Goal: Task Accomplishment & Management: Manage account settings

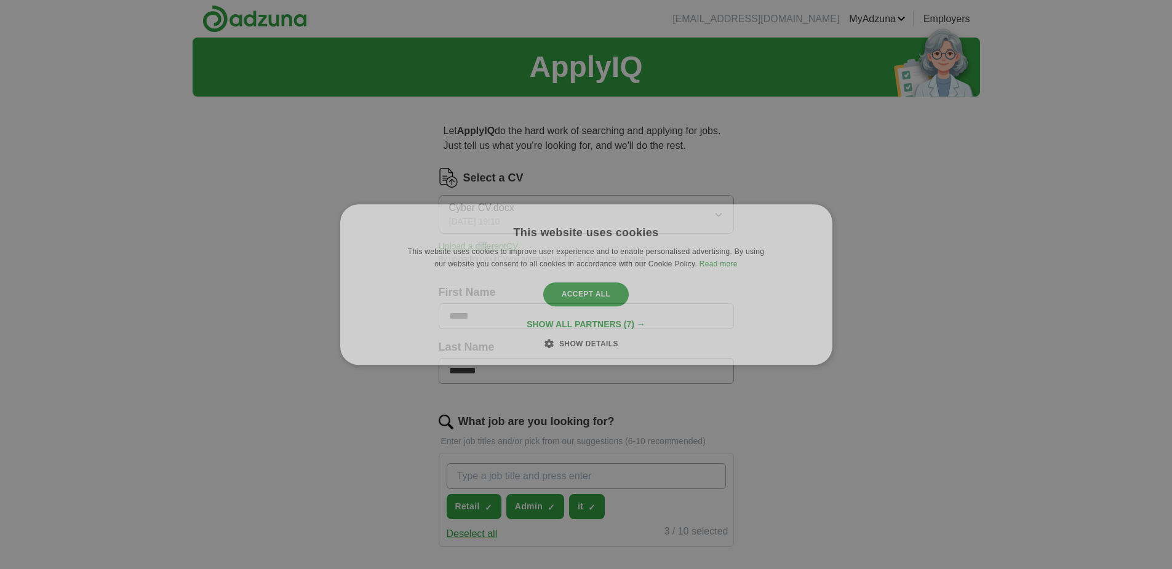
scroll to position [245, 0]
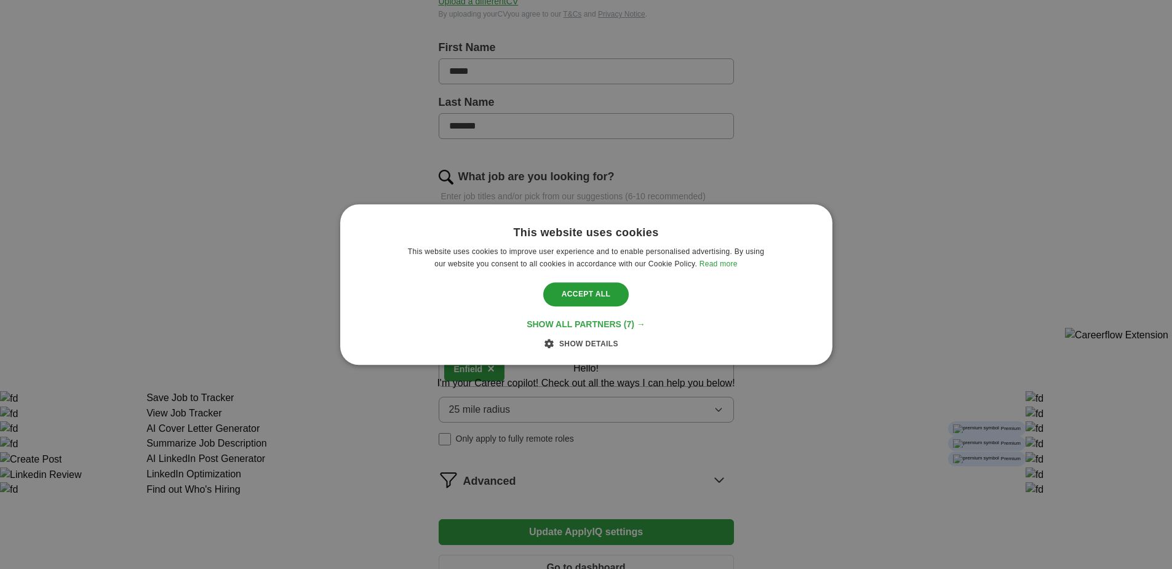
click at [600, 324] on span "Show all partners" at bounding box center [574, 324] width 95 height 10
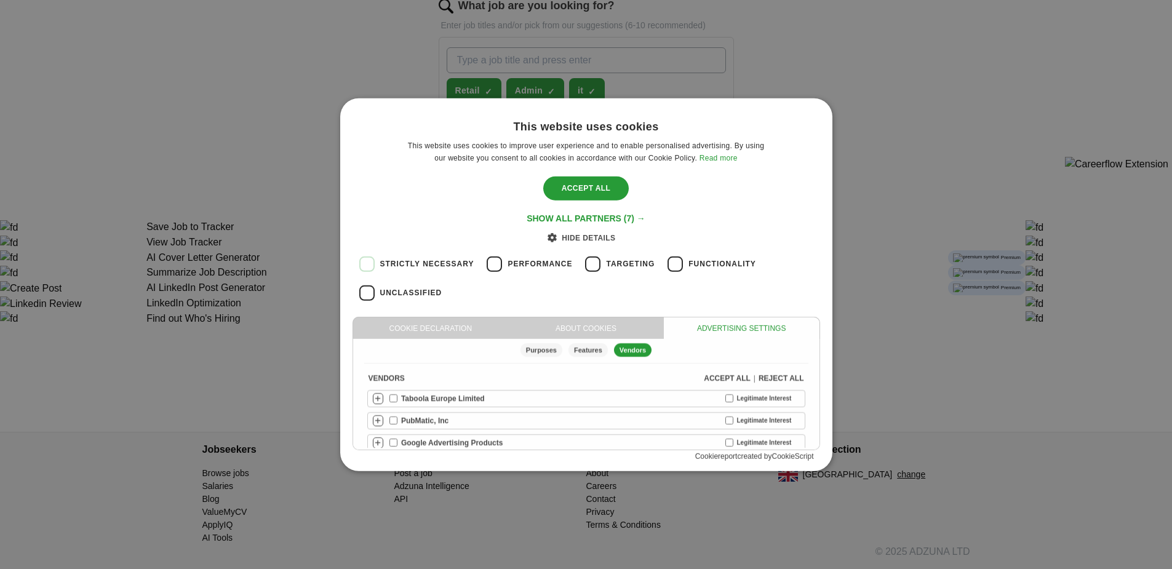
scroll to position [9, 0]
drag, startPoint x: 800, startPoint y: 405, endPoint x: 805, endPoint y: 417, distance: 12.1
click at [805, 417] on div "Purposes Features Vendors Vendors Accept all | Reject all Taboola Europe Limite…" at bounding box center [586, 394] width 466 height 111
click at [762, 376] on div "Reject all" at bounding box center [782, 375] width 46 height 11
click at [588, 190] on div "Save & Close" at bounding box center [586, 188] width 94 height 23
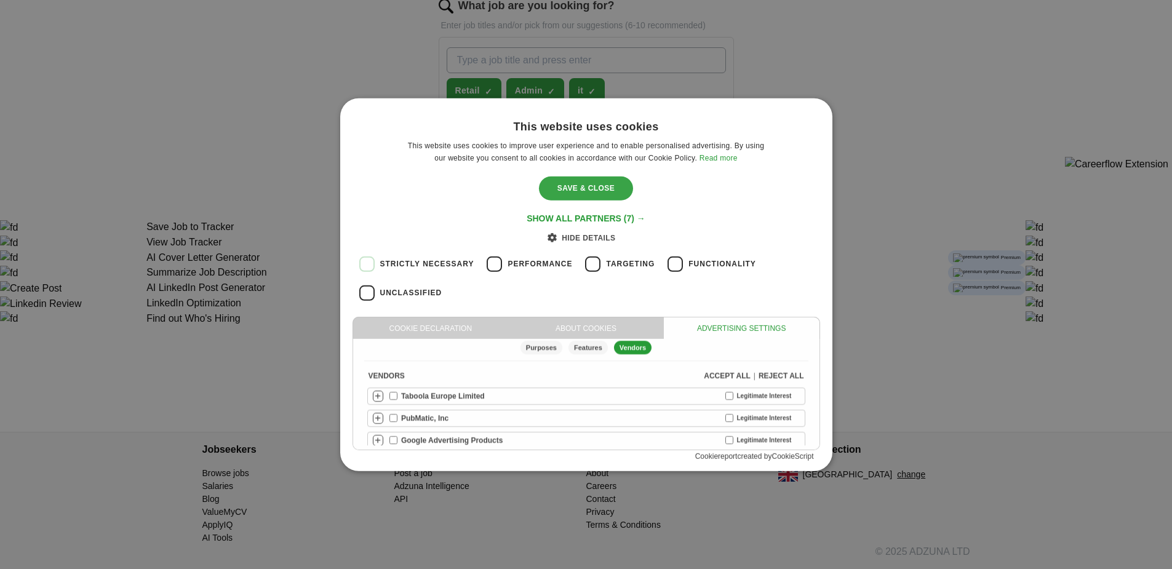
scroll to position [0, 0]
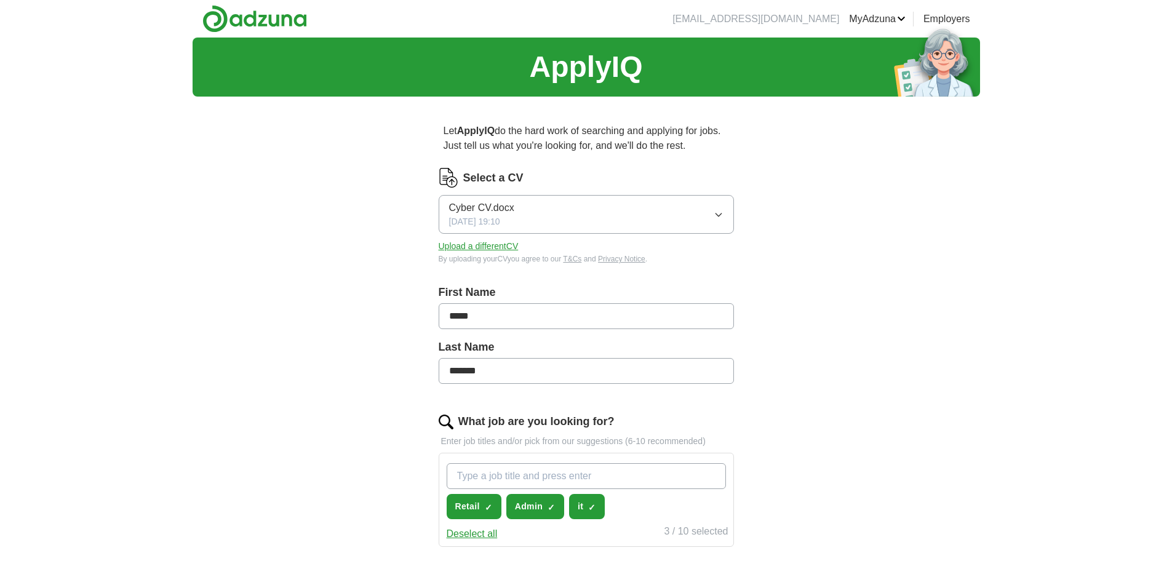
click at [494, 243] on button "Upload a different CV" at bounding box center [479, 246] width 80 height 13
click at [496, 246] on button "Upload a different CV" at bounding box center [479, 246] width 80 height 13
click at [596, 484] on input "What job are you looking for?" at bounding box center [586, 476] width 279 height 26
type input "IT"
click at [598, 483] on input "IT" at bounding box center [586, 476] width 279 height 26
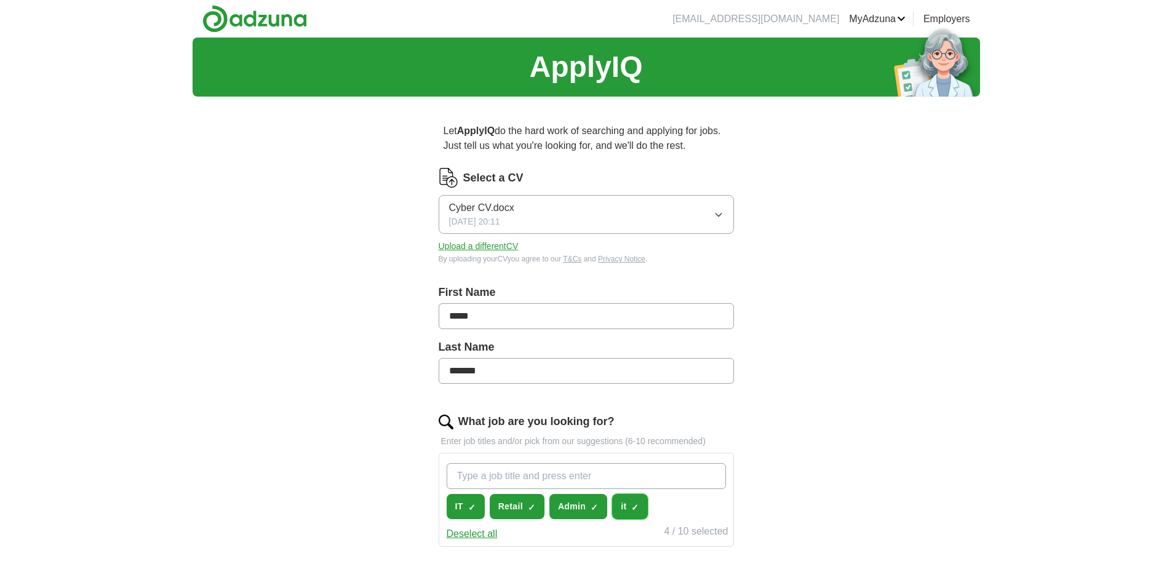
click at [0, 0] on span "×" at bounding box center [0, 0] width 0 height 0
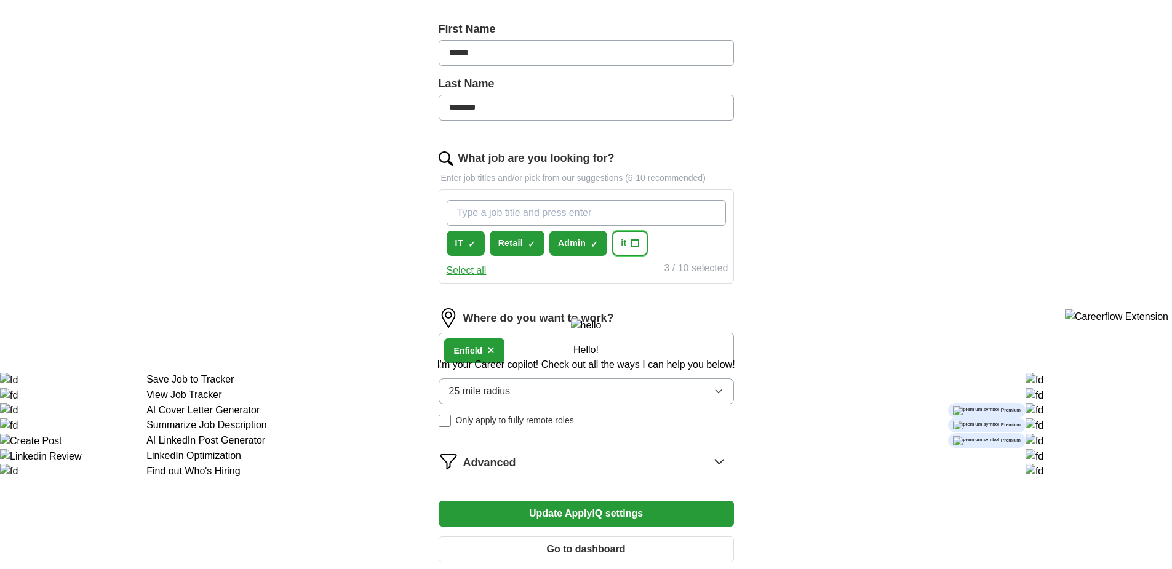
scroll to position [293, 0]
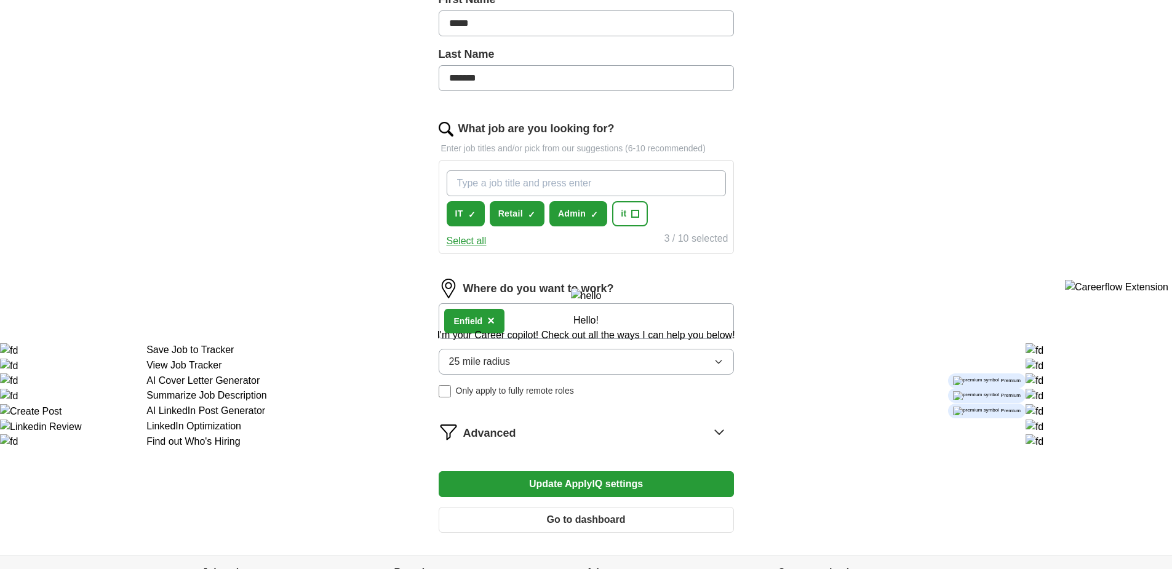
click at [660, 490] on button "Update ApplyIQ settings" at bounding box center [586, 484] width 295 height 26
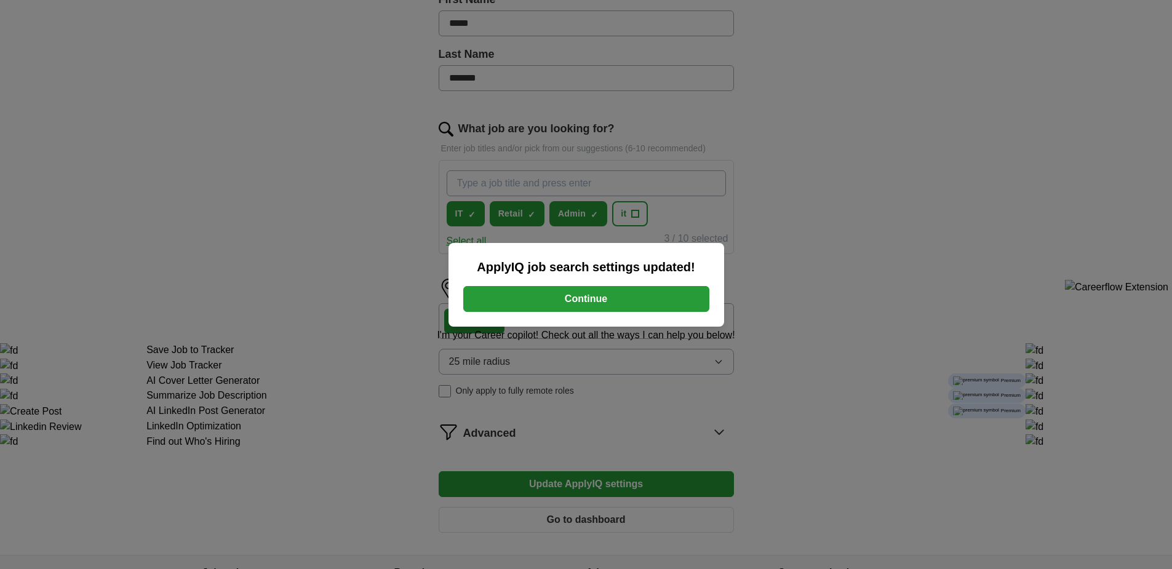
click at [624, 306] on button "Continue" at bounding box center [586, 299] width 246 height 26
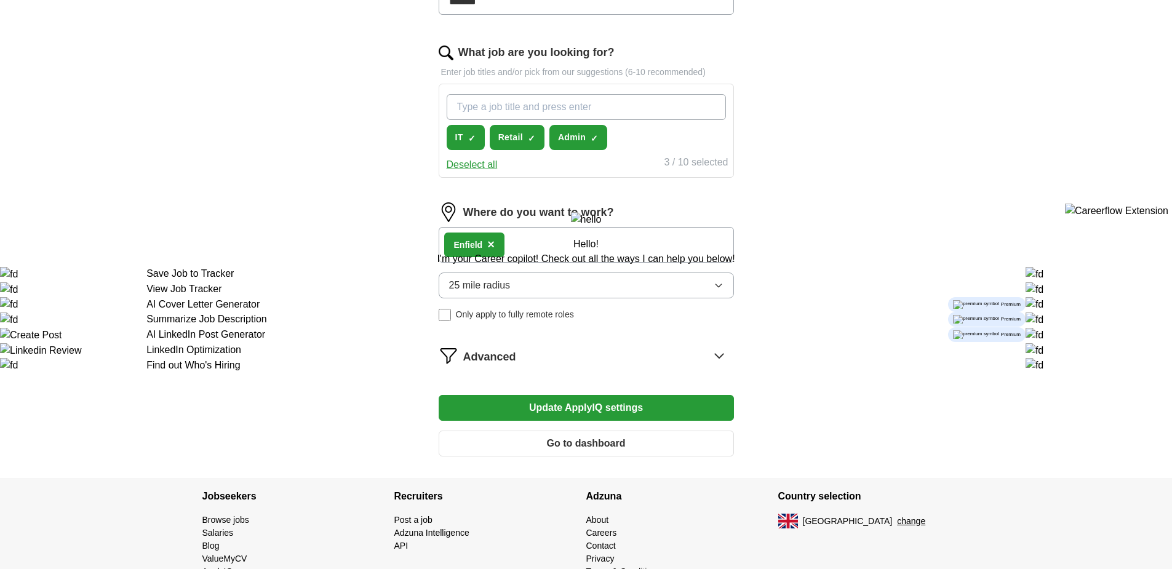
click at [647, 348] on div "Advanced" at bounding box center [598, 356] width 271 height 20
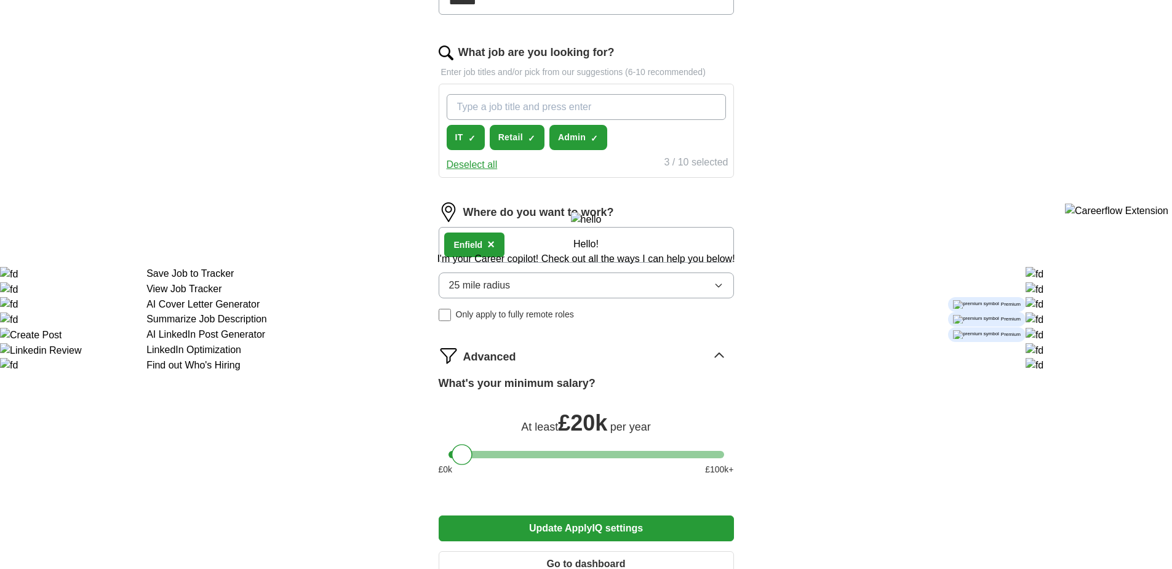
click at [647, 348] on div "Advanced" at bounding box center [598, 356] width 271 height 20
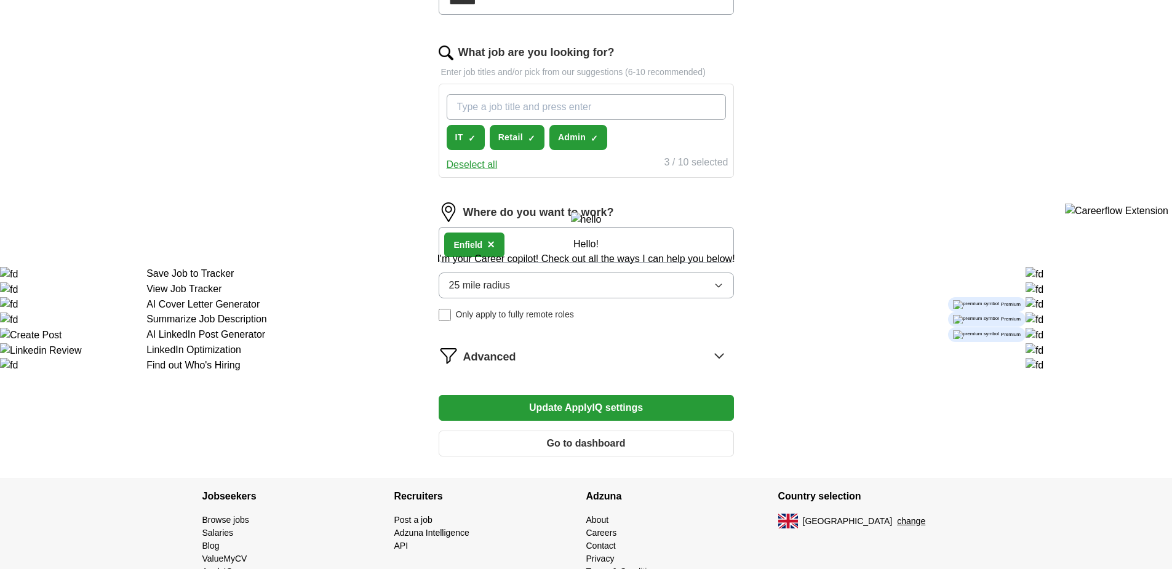
click at [876, 190] on div "ApplyIQ Let ApplyIQ do the hard work of searching and applying for jobs. Just t…" at bounding box center [587, 73] width 788 height 810
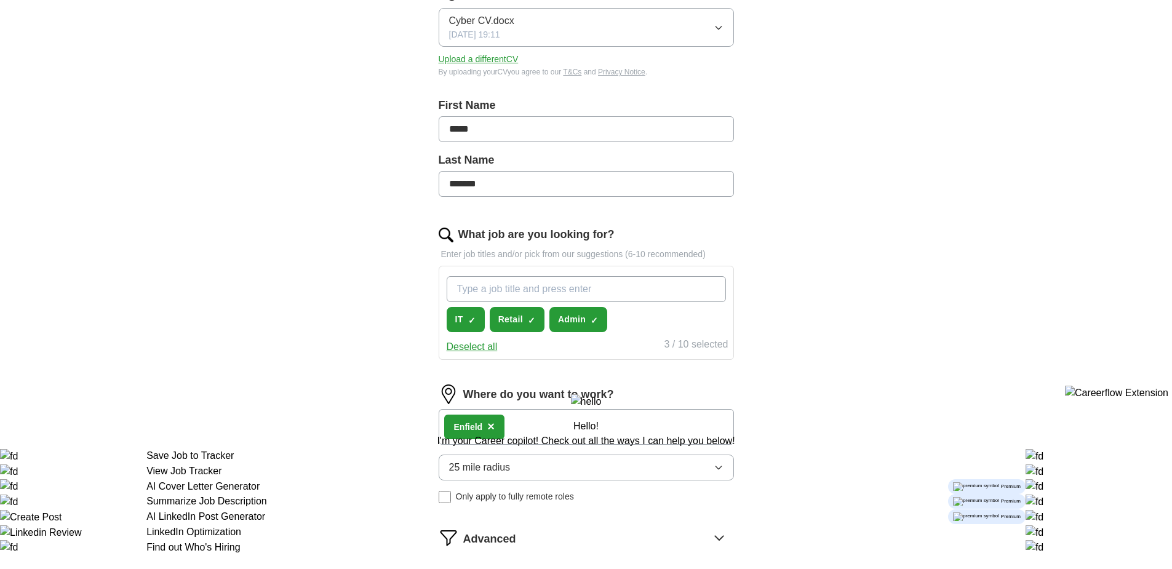
scroll to position [308, 0]
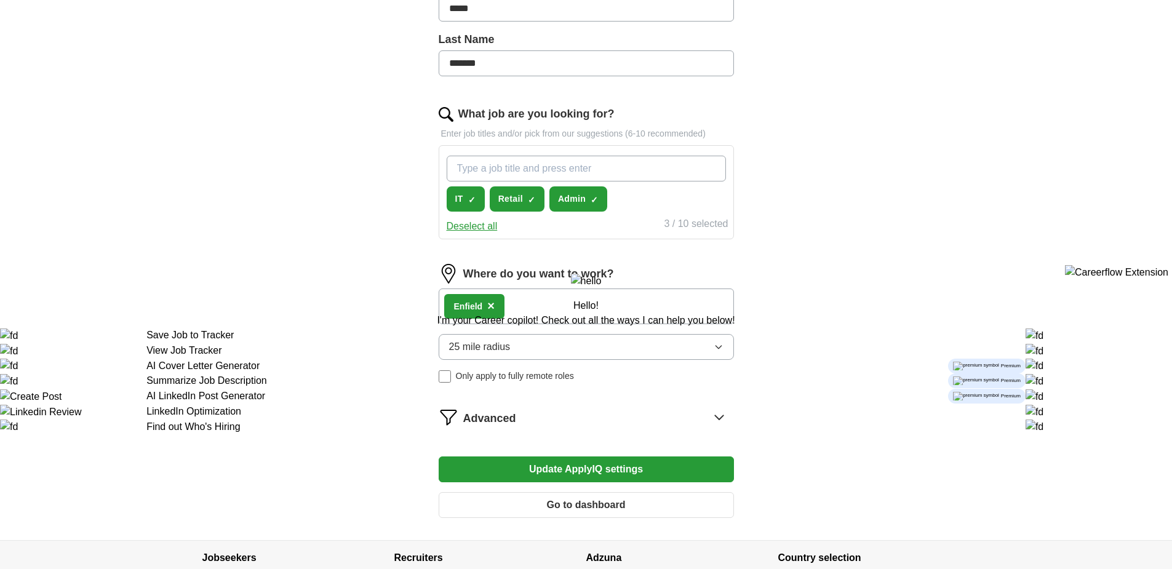
click at [541, 178] on input "What job are you looking for?" at bounding box center [586, 169] width 279 height 26
click at [537, 174] on input "What job are you looking for?" at bounding box center [586, 169] width 279 height 26
type input "I"
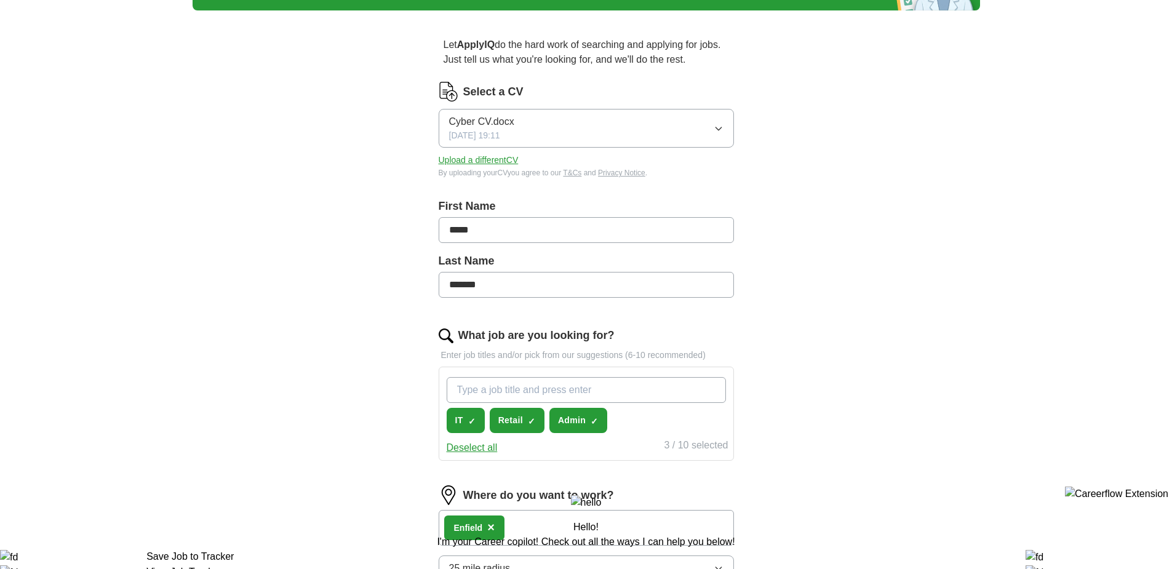
scroll to position [0, 0]
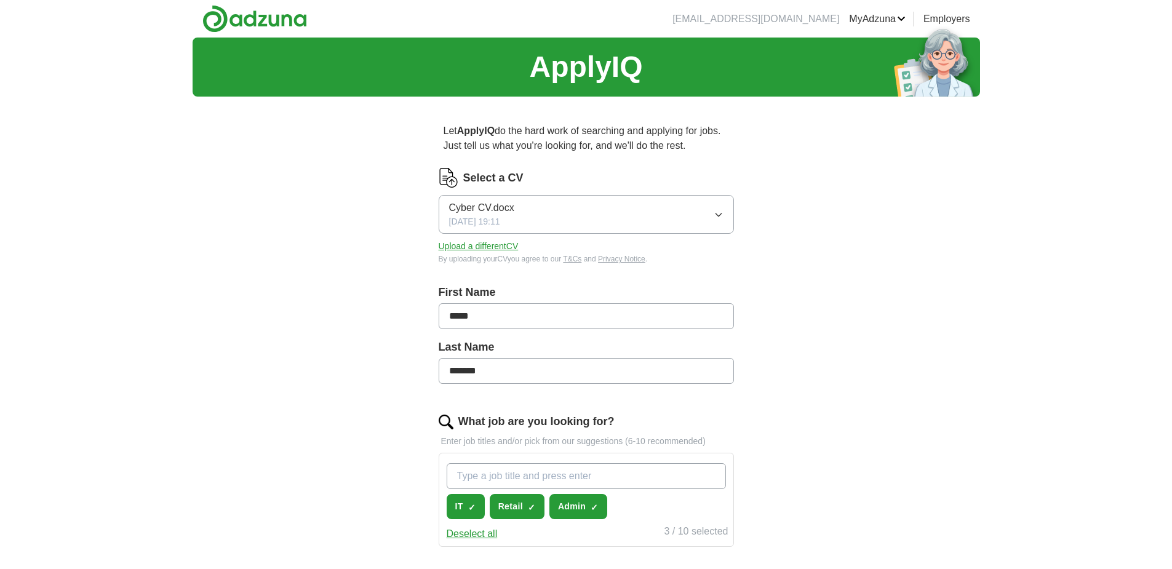
click at [223, 19] on img at bounding box center [254, 19] width 105 height 28
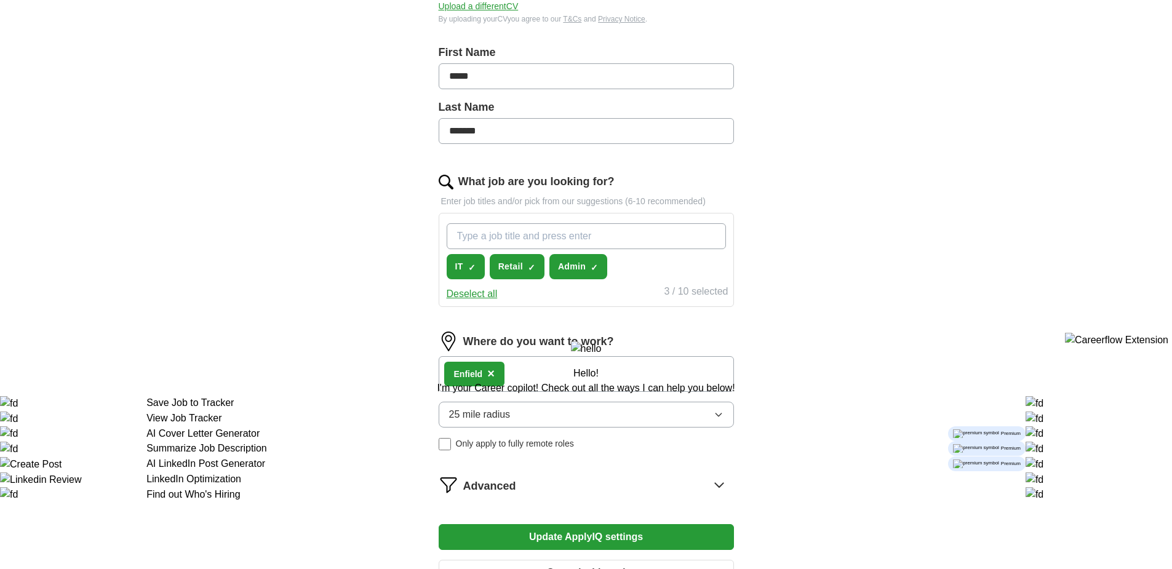
scroll to position [246, 0]
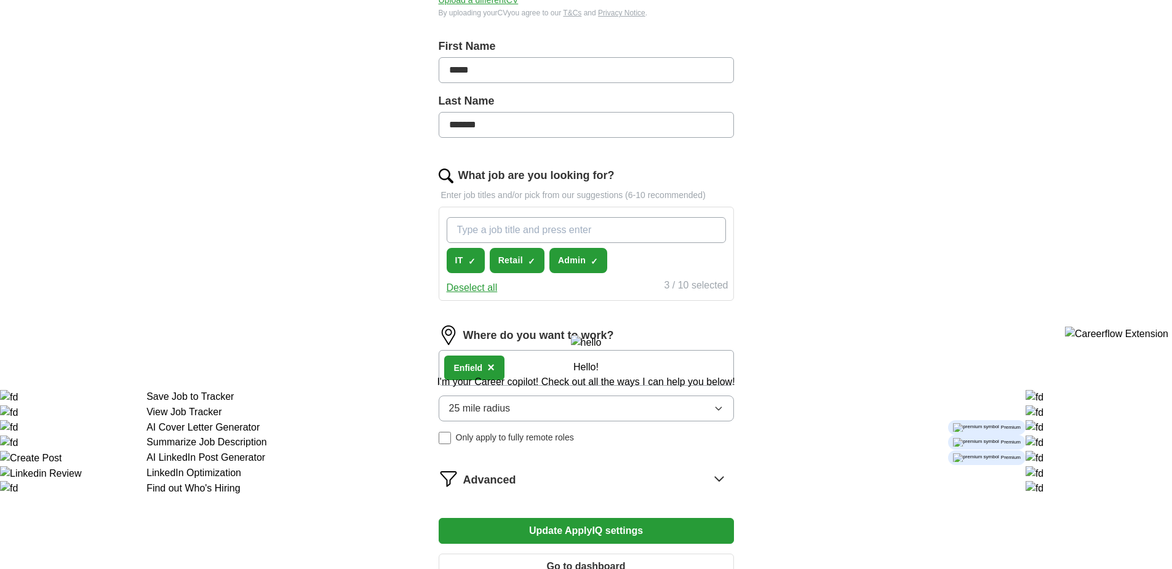
click at [597, 228] on input "What job are you looking for?" at bounding box center [586, 230] width 279 height 26
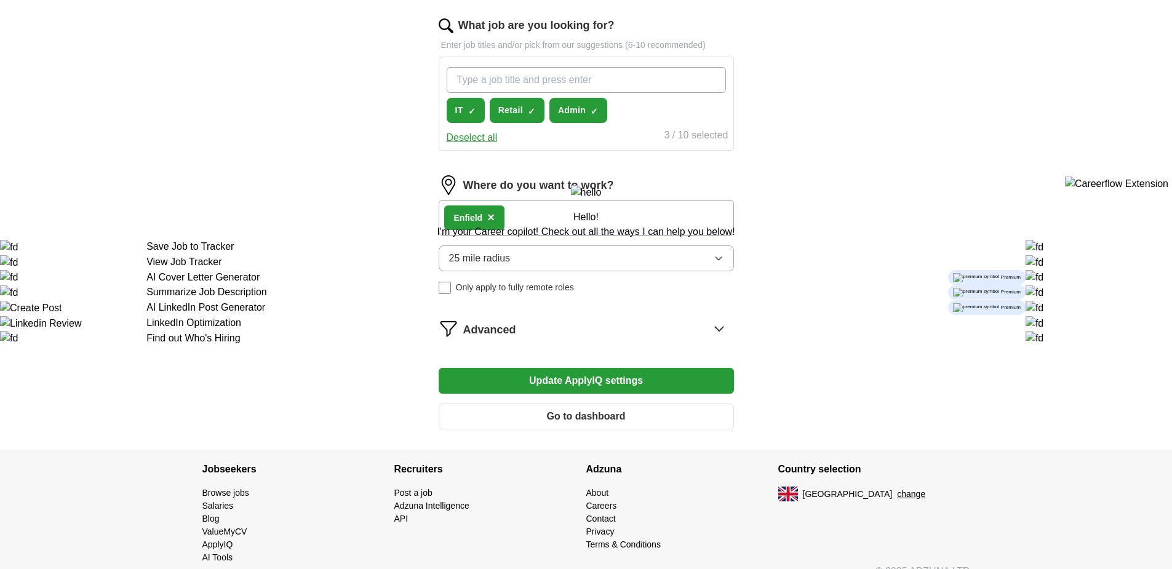
scroll to position [416, 0]
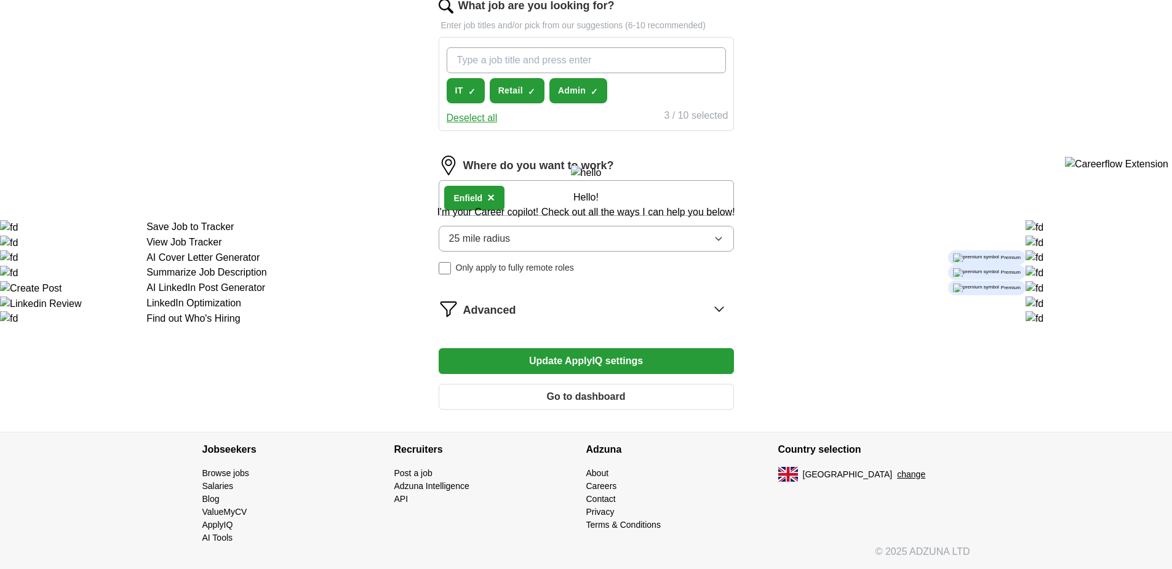
click at [644, 322] on form "Select a CV Cyber CV.docx [DATE] 19:39 Upload a different CV By uploading your …" at bounding box center [586, 86] width 295 height 668
click at [629, 309] on div "Advanced" at bounding box center [598, 309] width 271 height 20
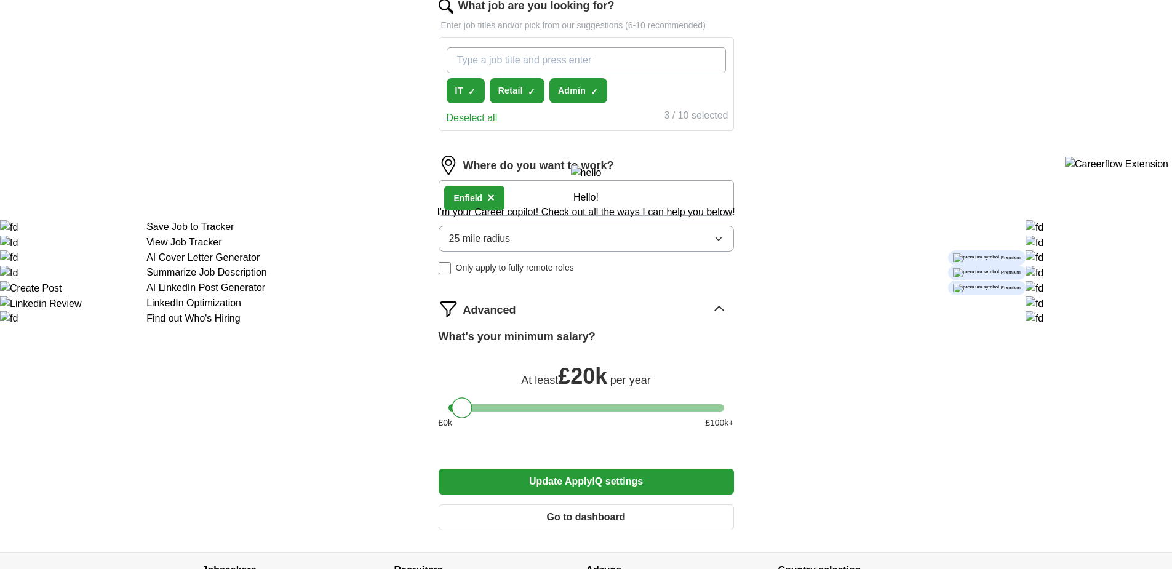
click at [629, 309] on div "Advanced" at bounding box center [598, 309] width 271 height 20
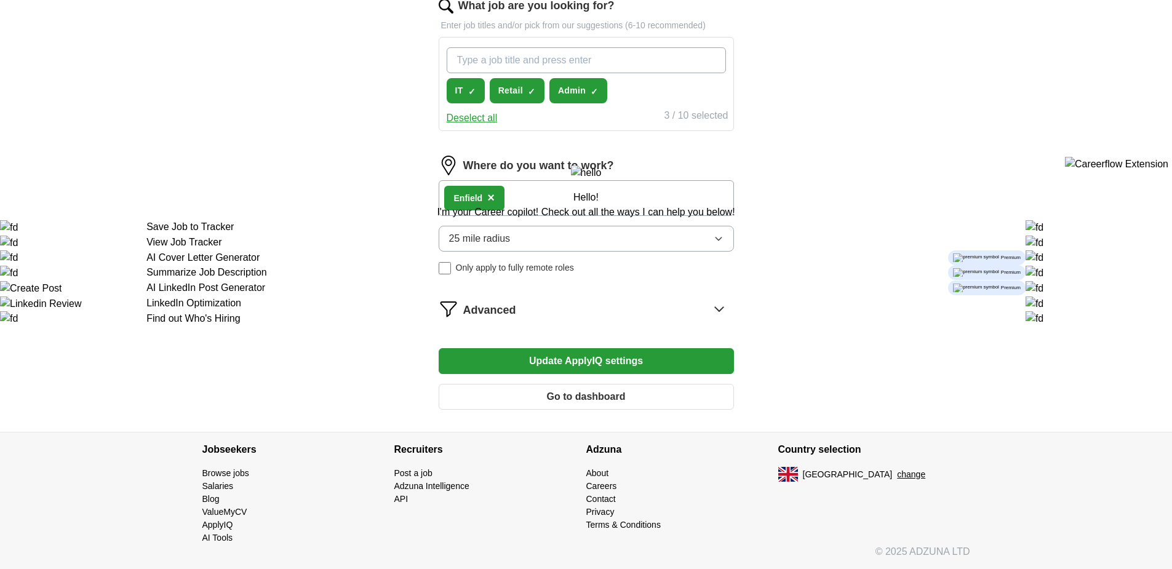
click at [629, 309] on div "Advanced" at bounding box center [598, 309] width 271 height 20
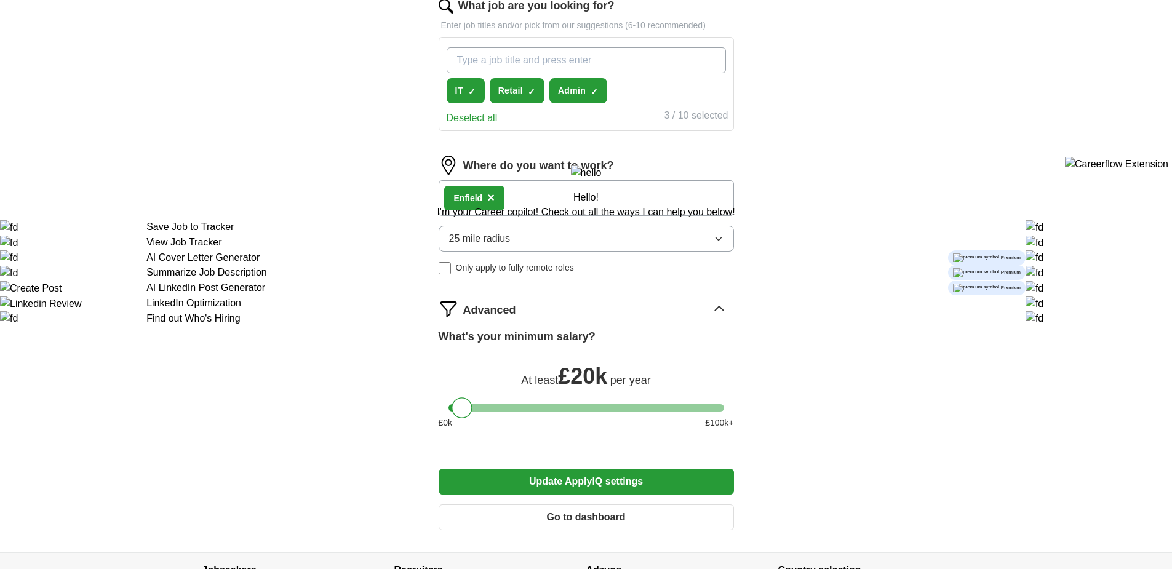
click at [629, 309] on div "Advanced" at bounding box center [598, 309] width 271 height 20
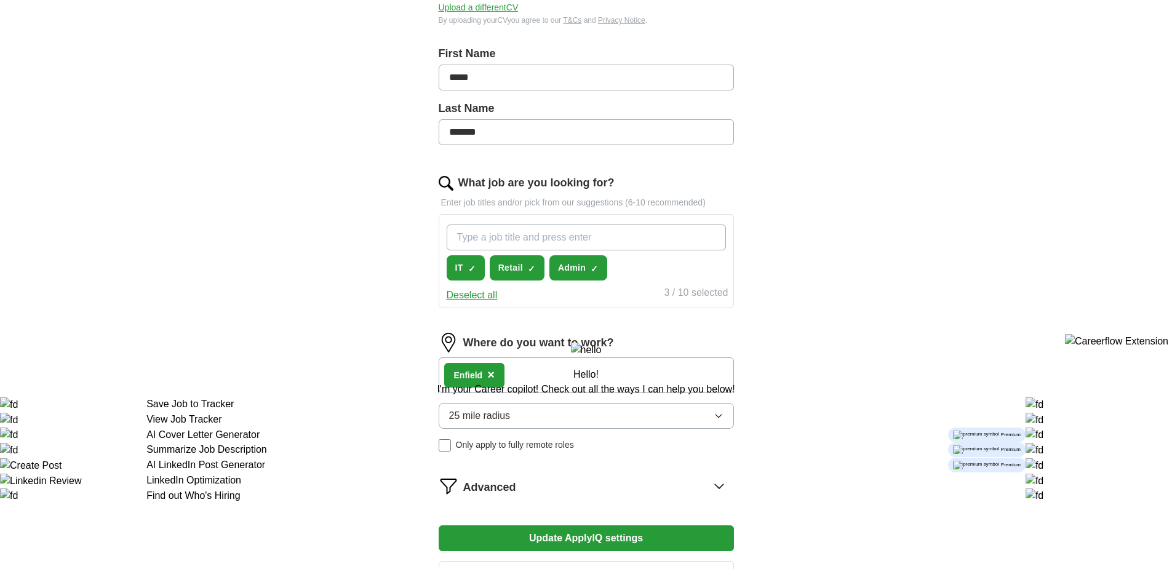
scroll to position [246, 0]
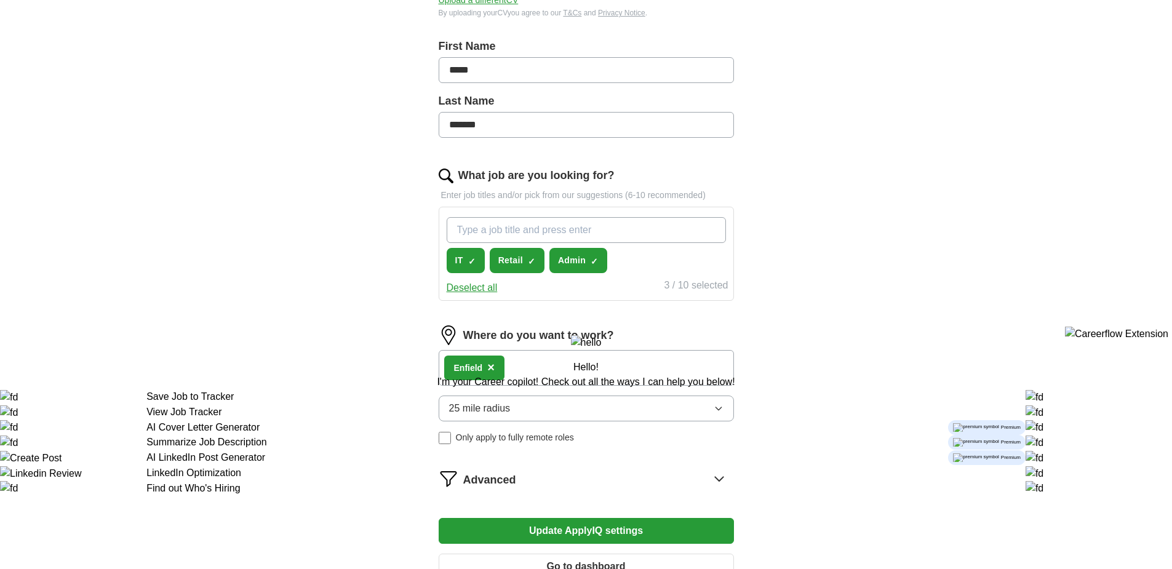
click at [533, 367] on div "Enfield ×" at bounding box center [586, 368] width 295 height 36
click at [530, 367] on div "Enfield ×" at bounding box center [586, 368] width 295 height 36
click at [514, 365] on div "Enfield ×" at bounding box center [586, 368] width 295 height 36
click at [506, 364] on div "Enfield ×" at bounding box center [586, 368] width 295 height 36
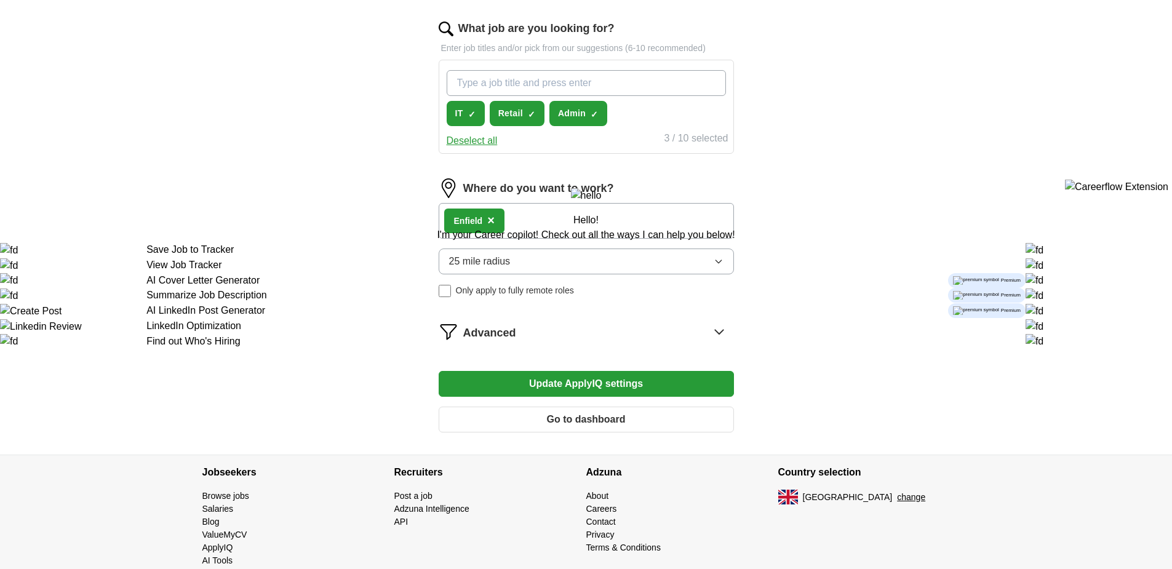
scroll to position [416, 0]
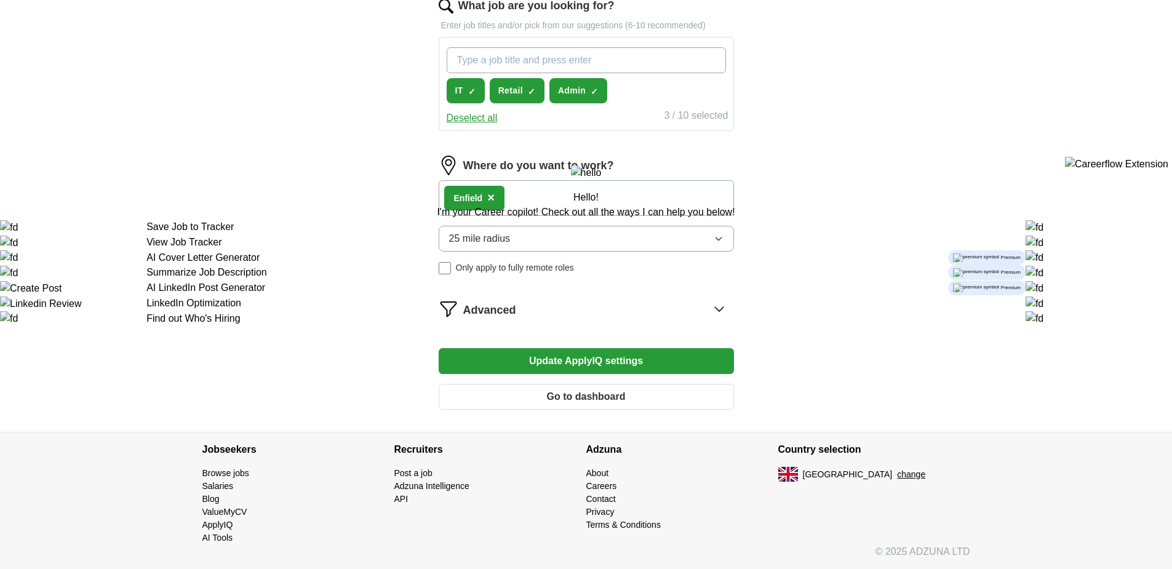
click at [491, 198] on span "×" at bounding box center [490, 198] width 7 height 14
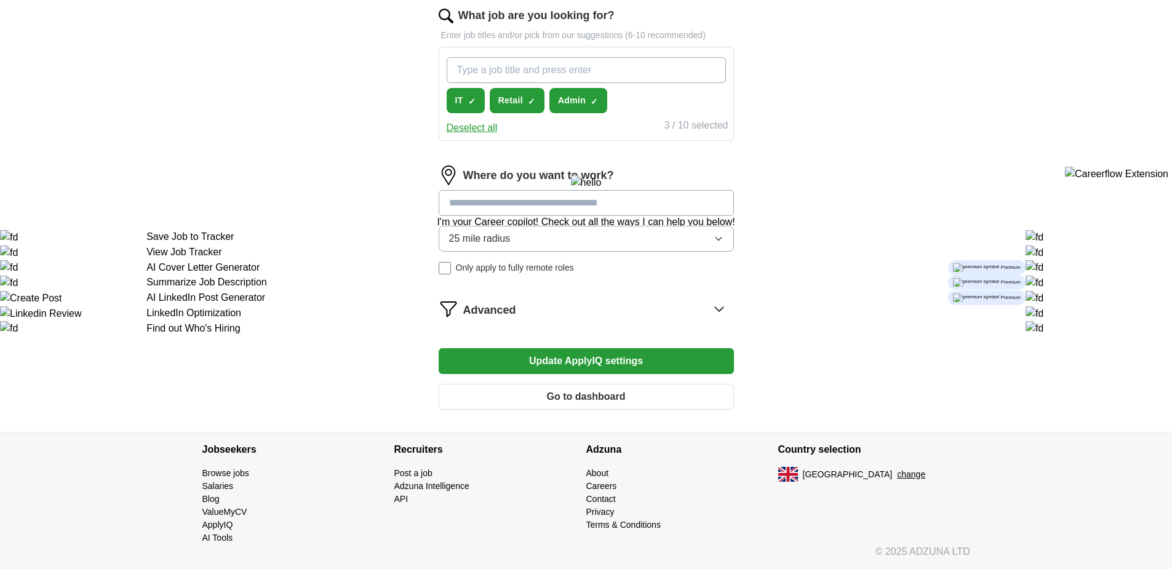
click at [505, 204] on input at bounding box center [586, 203] width 295 height 26
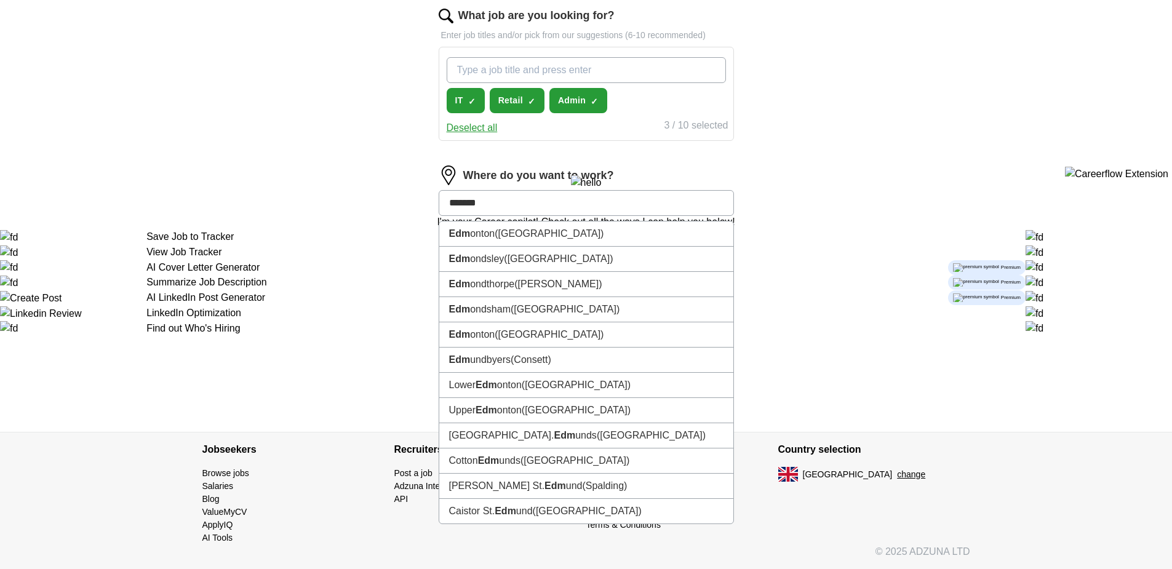
type input "********"
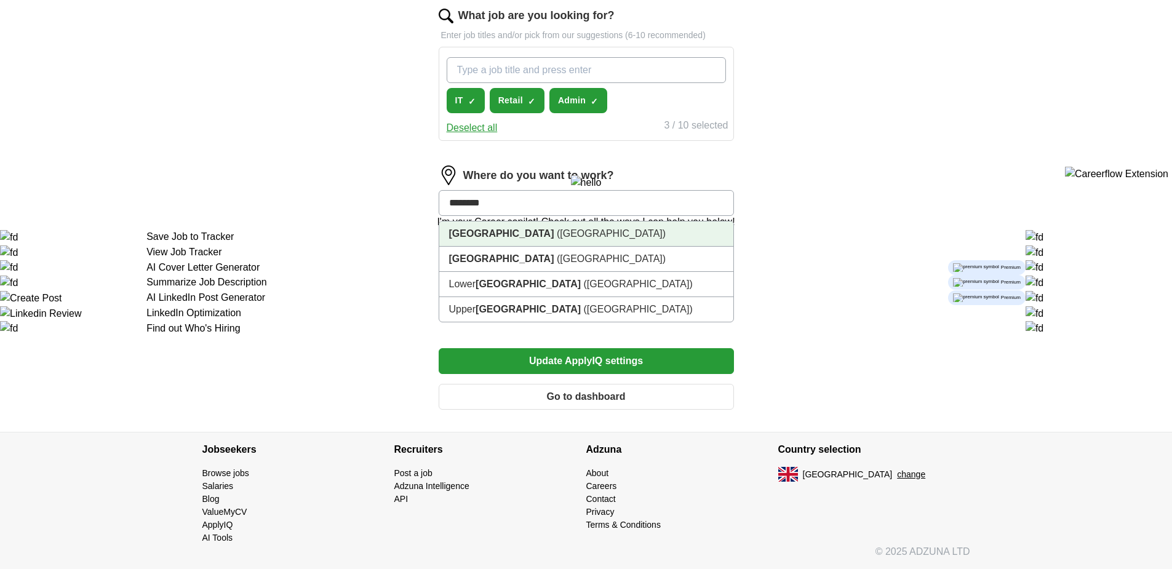
click at [580, 238] on li "[GEOGRAPHIC_DATA] ([GEOGRAPHIC_DATA])" at bounding box center [586, 233] width 294 height 25
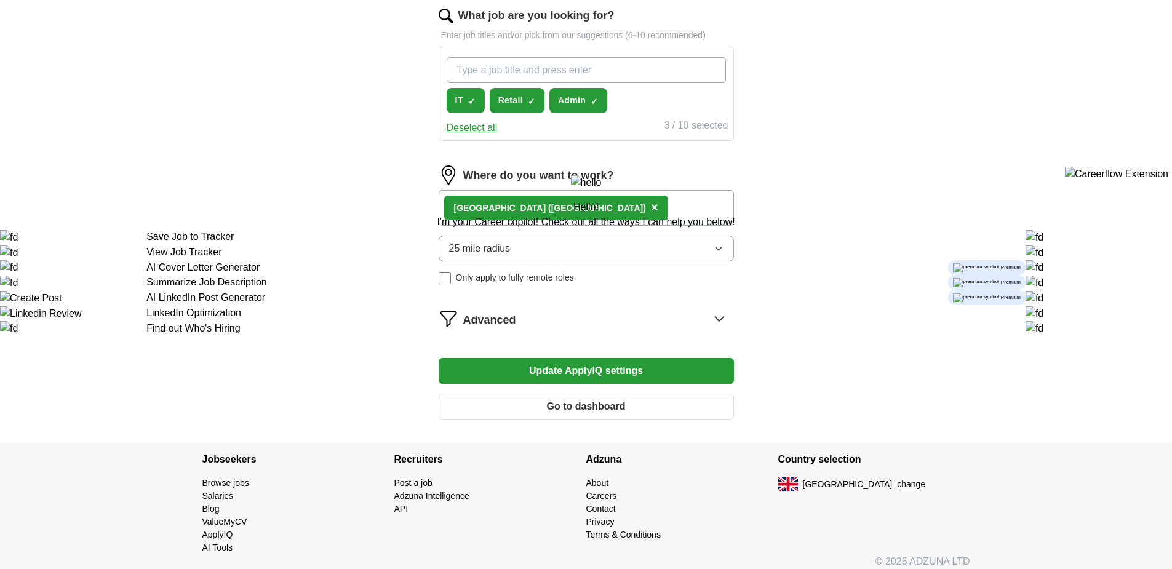
click at [644, 370] on button "Update ApplyIQ settings" at bounding box center [586, 371] width 295 height 26
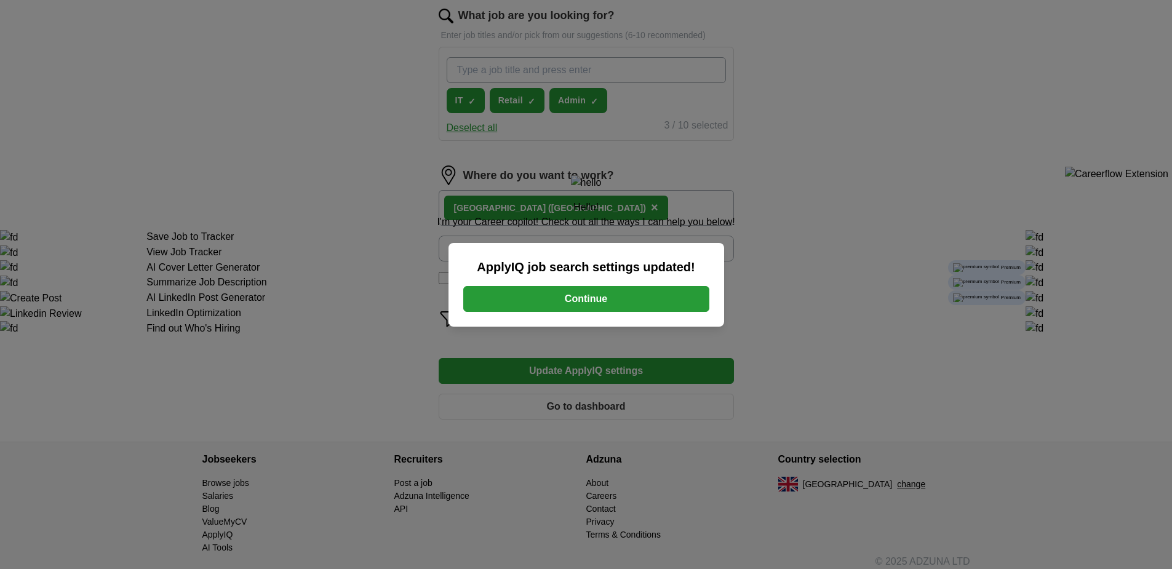
click at [636, 293] on button "Continue" at bounding box center [586, 299] width 246 height 26
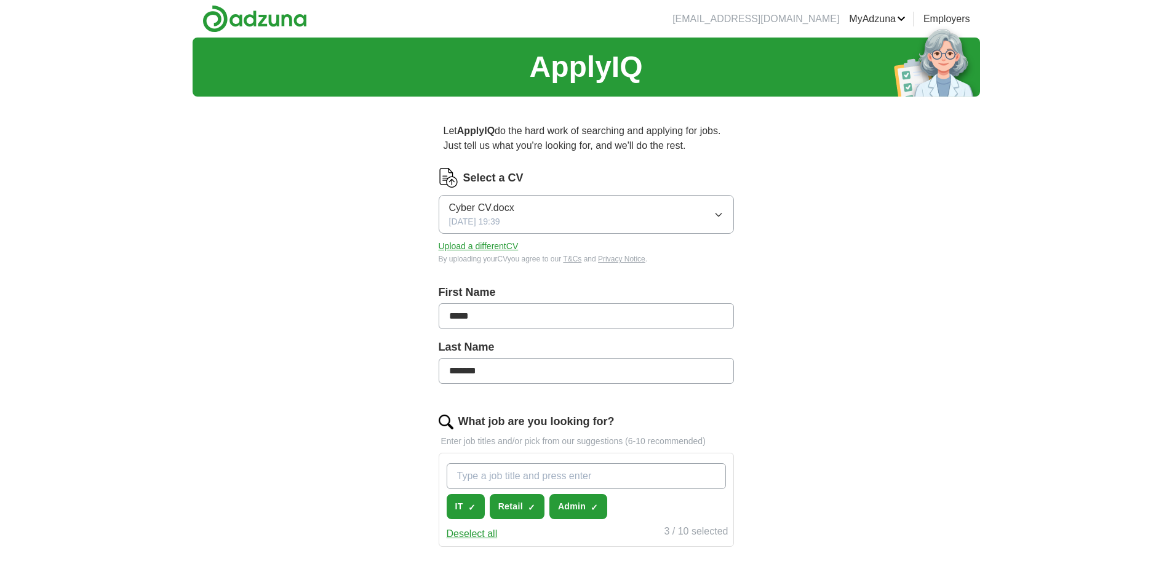
click at [502, 241] on button "Upload a different CV" at bounding box center [479, 246] width 80 height 13
click at [626, 222] on button "Cyber CV.docx 29/09/2025, 19:39" at bounding box center [586, 214] width 295 height 39
click at [596, 253] on div "Cyber CV.docx ✓" at bounding box center [586, 250] width 274 height 17
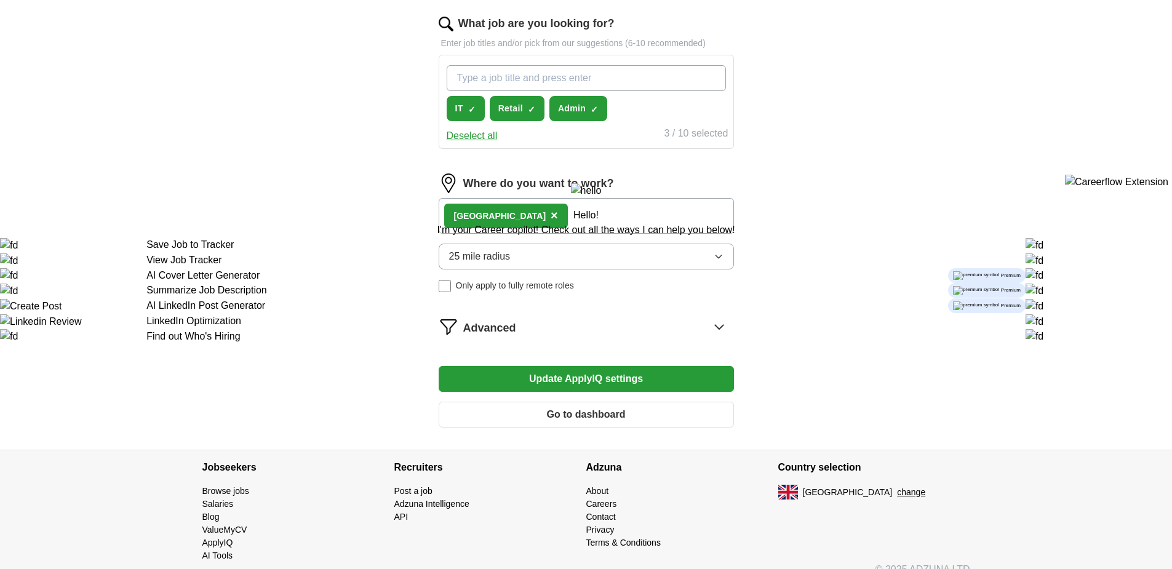
scroll to position [416, 0]
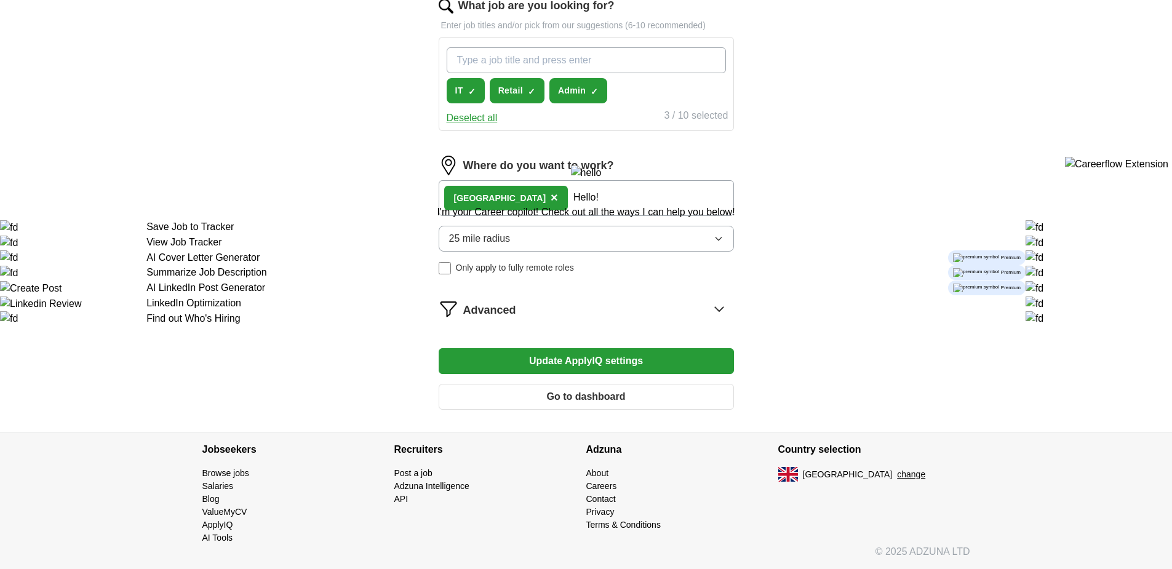
click at [570, 354] on button "Update ApplyIQ settings" at bounding box center [586, 361] width 295 height 26
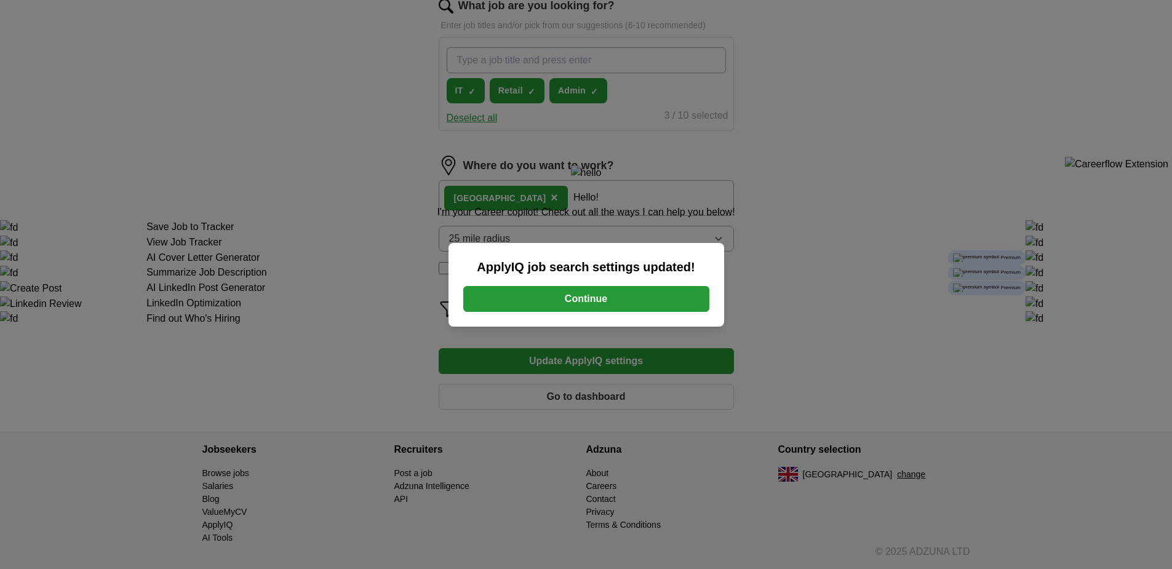
click at [584, 311] on button "Continue" at bounding box center [586, 299] width 246 height 26
